Goal: Navigation & Orientation: Understand site structure

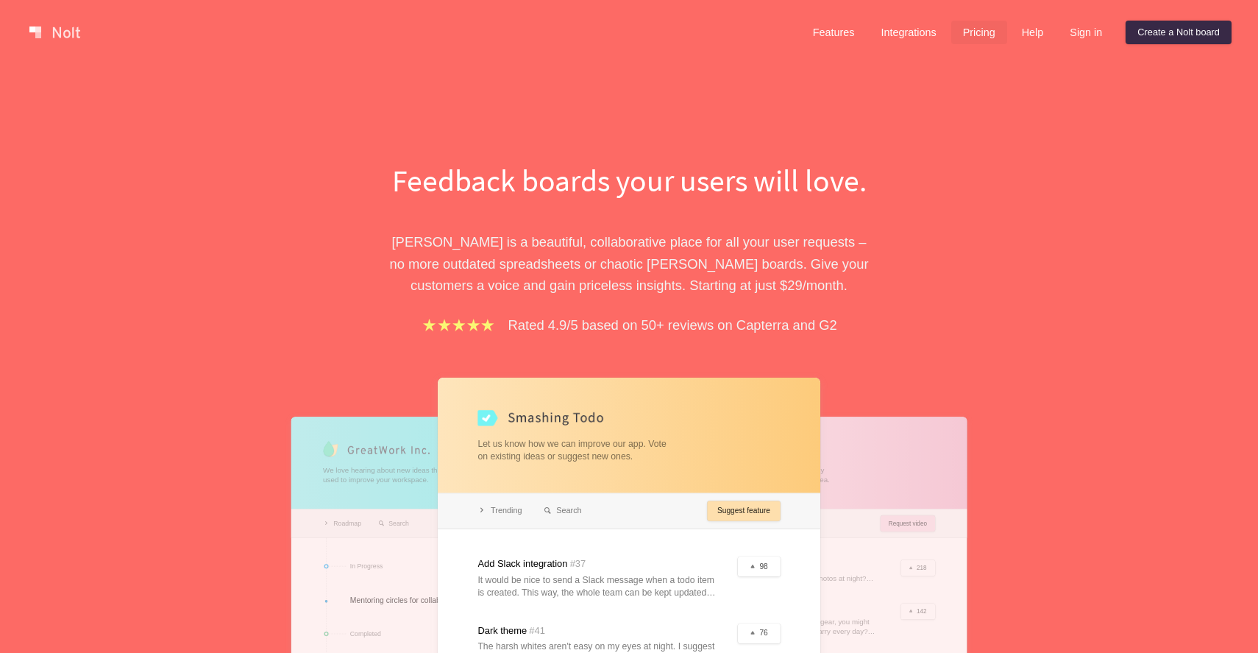
click at [979, 39] on link "Pricing" at bounding box center [980, 33] width 56 height 24
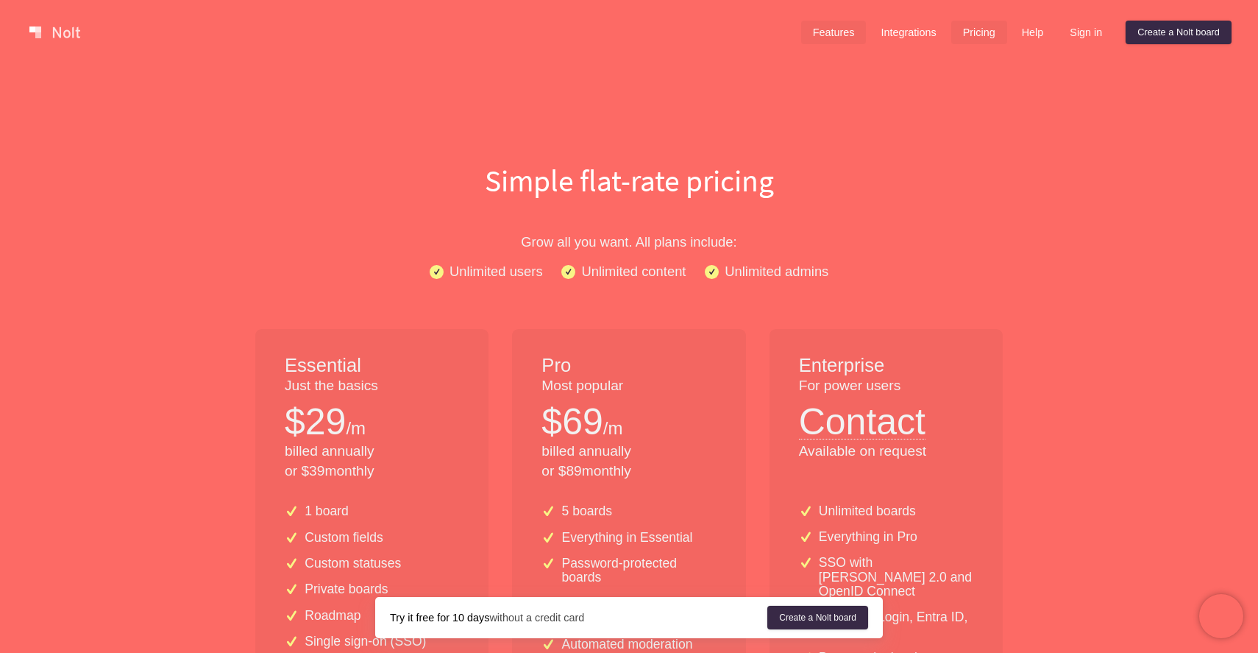
click at [827, 32] on link "Features" at bounding box center [833, 33] width 65 height 24
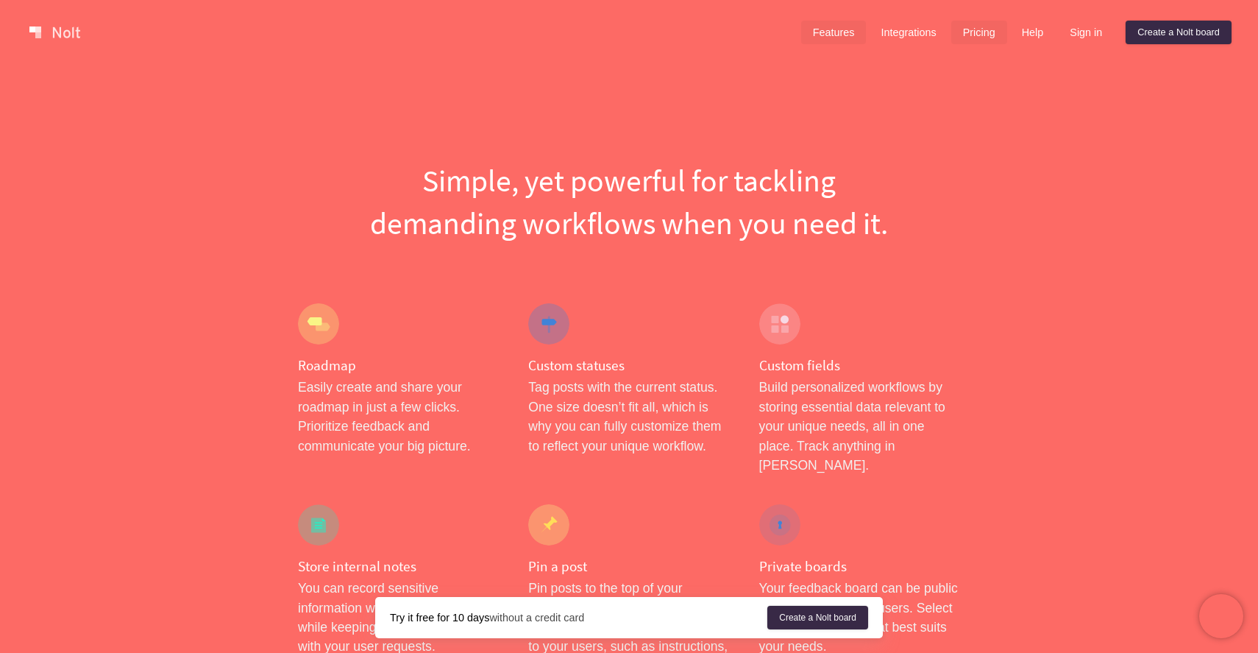
click at [991, 35] on link "Pricing" at bounding box center [980, 33] width 56 height 24
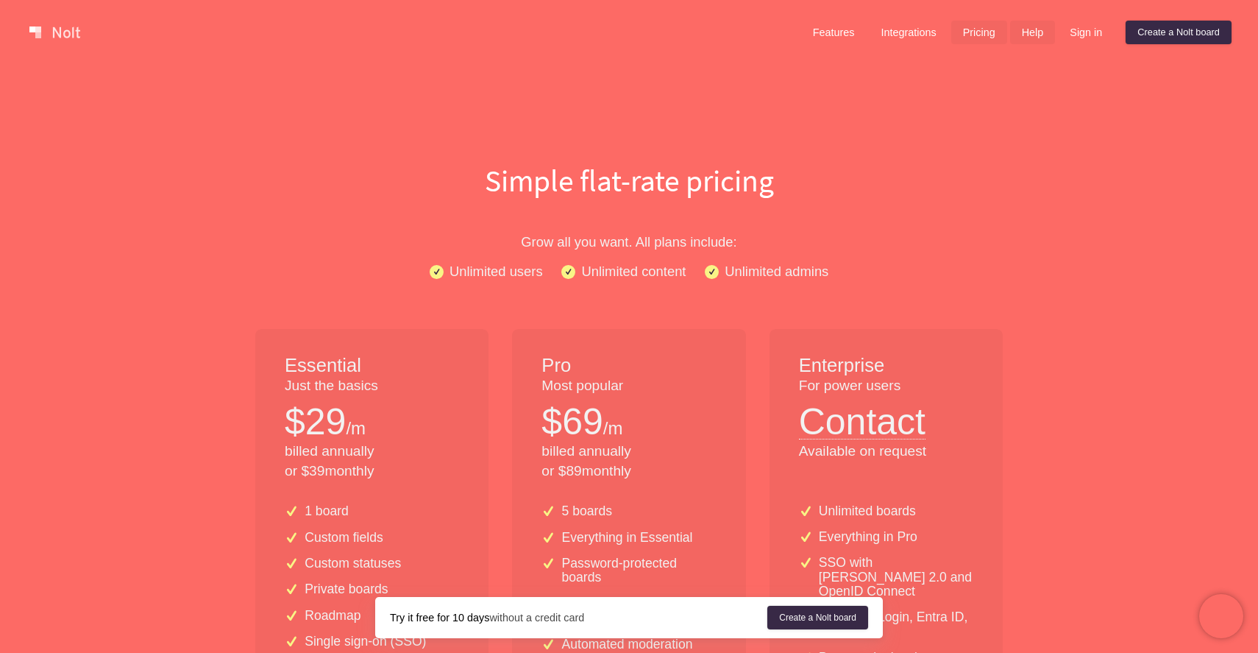
click at [1033, 37] on link "Help" at bounding box center [1033, 33] width 46 height 24
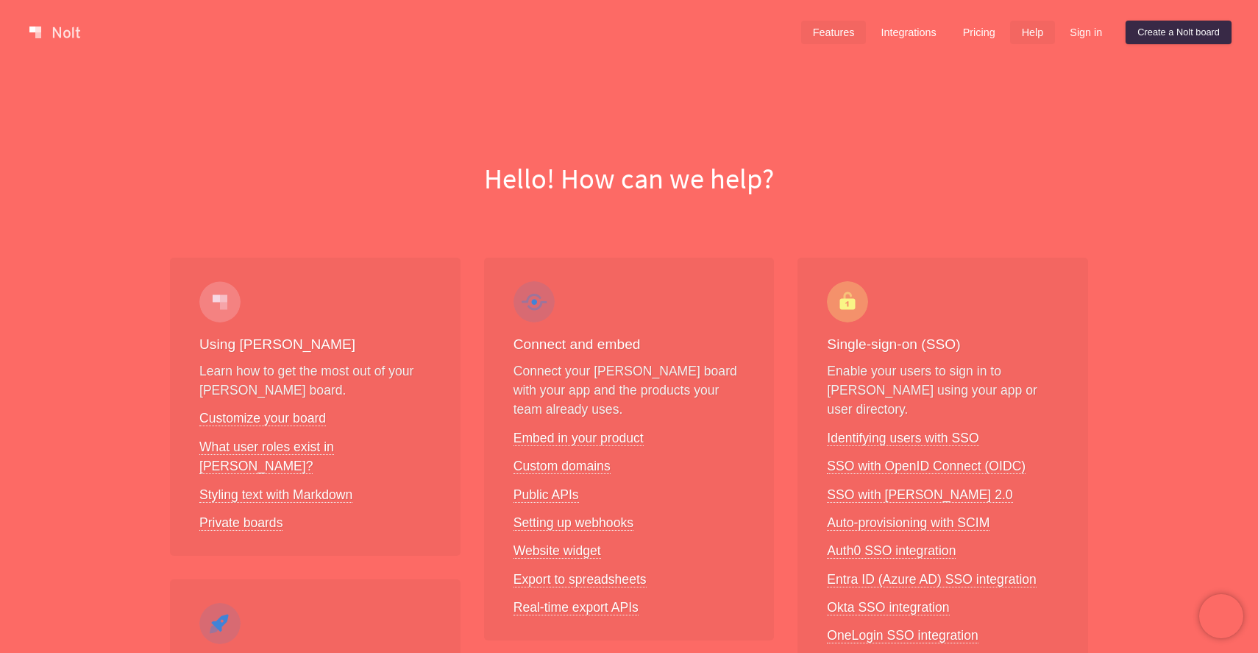
click at [833, 38] on link "Features" at bounding box center [833, 33] width 65 height 24
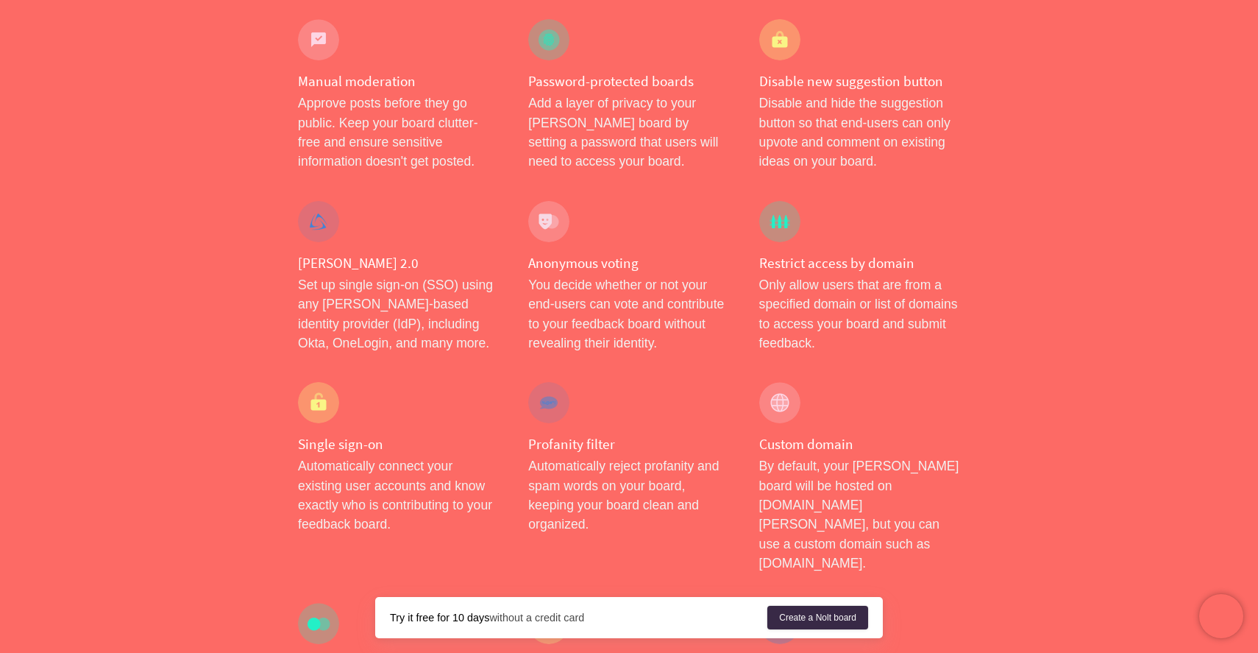
scroll to position [692, 0]
